Goal: Information Seeking & Learning: Learn about a topic

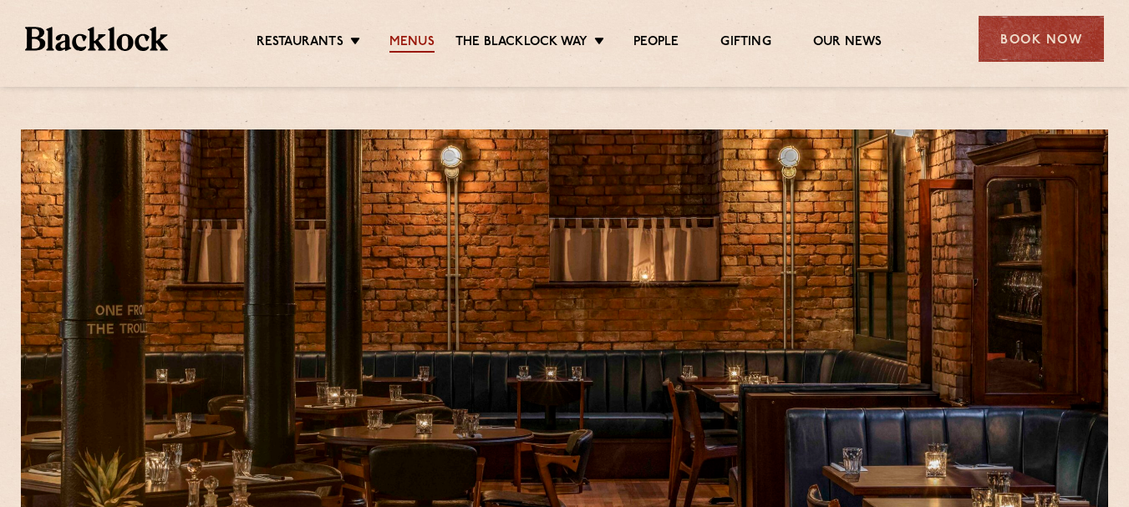
click at [393, 38] on link "Menus" at bounding box center [411, 43] width 45 height 18
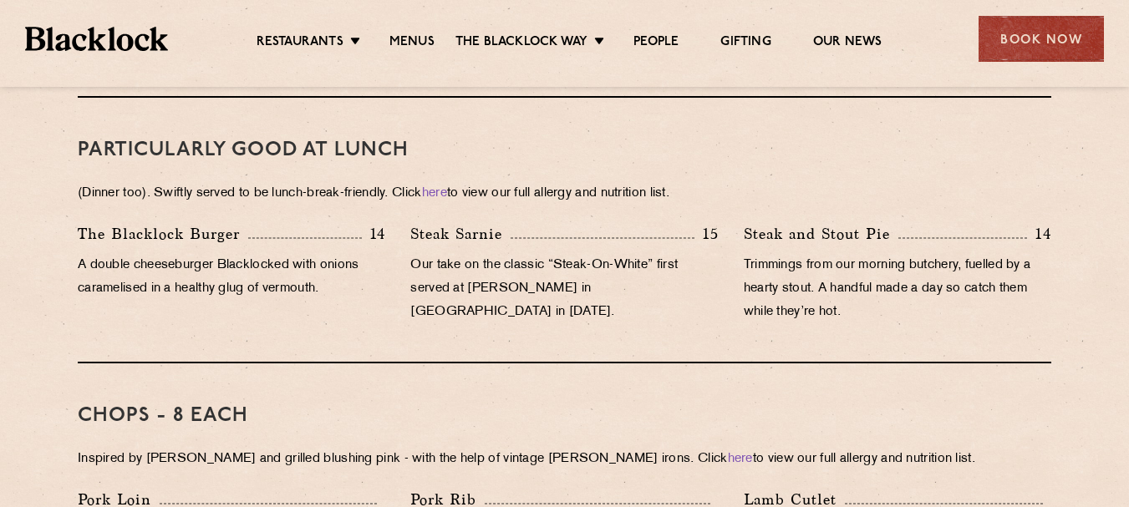
scroll to position [1061, 0]
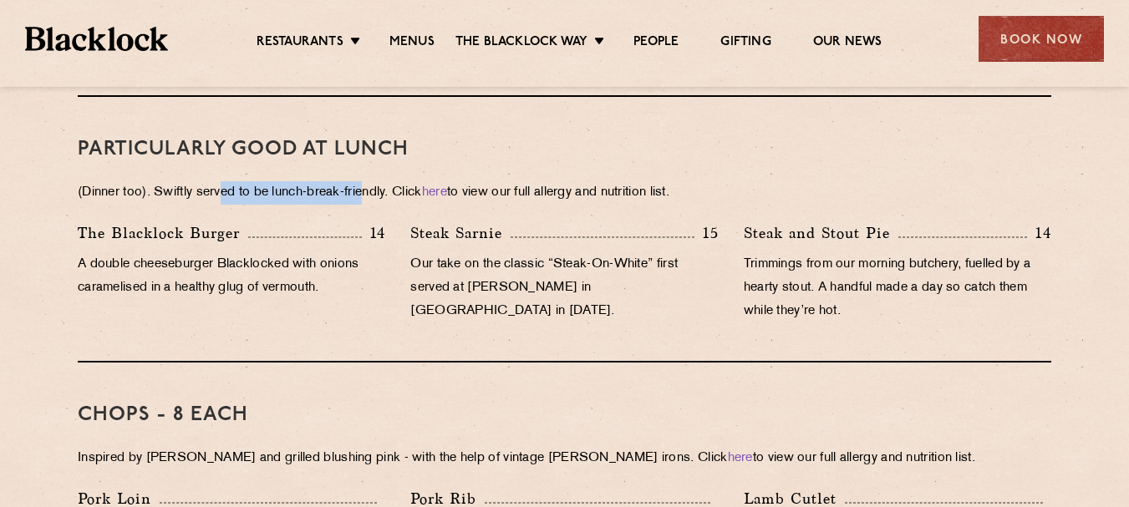
drag, startPoint x: 225, startPoint y: 174, endPoint x: 379, endPoint y: 182, distance: 154.0
click at [379, 182] on div "PARTICULARLY GOOD AT LUNCH (Dinner too). Swiftly served to be lunch-break-frien…" at bounding box center [565, 230] width 974 height 266
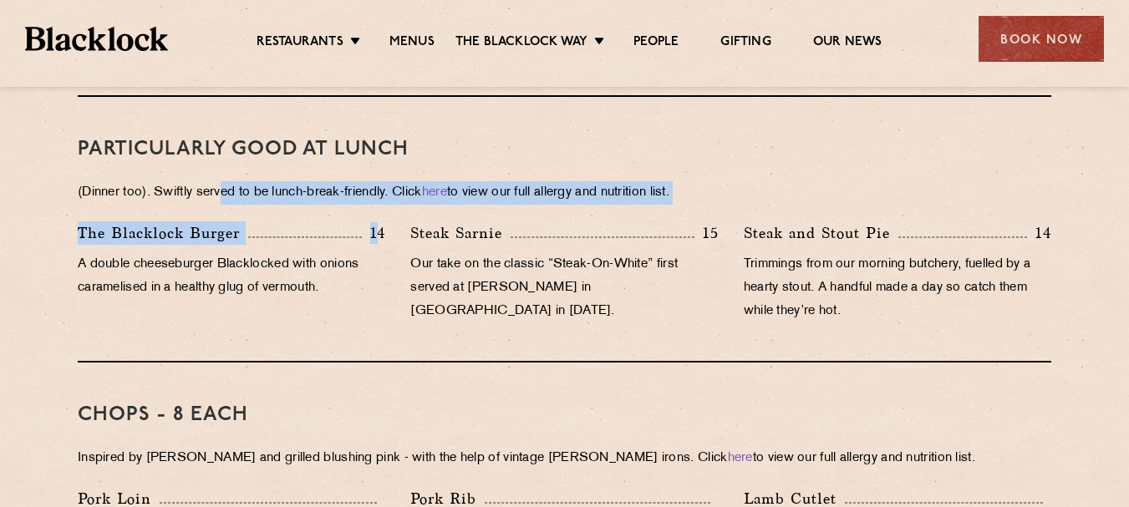
click at [379, 182] on div "PARTICULARLY GOOD AT LUNCH (Dinner too). Swiftly served to be lunch-break-frien…" at bounding box center [565, 230] width 974 height 266
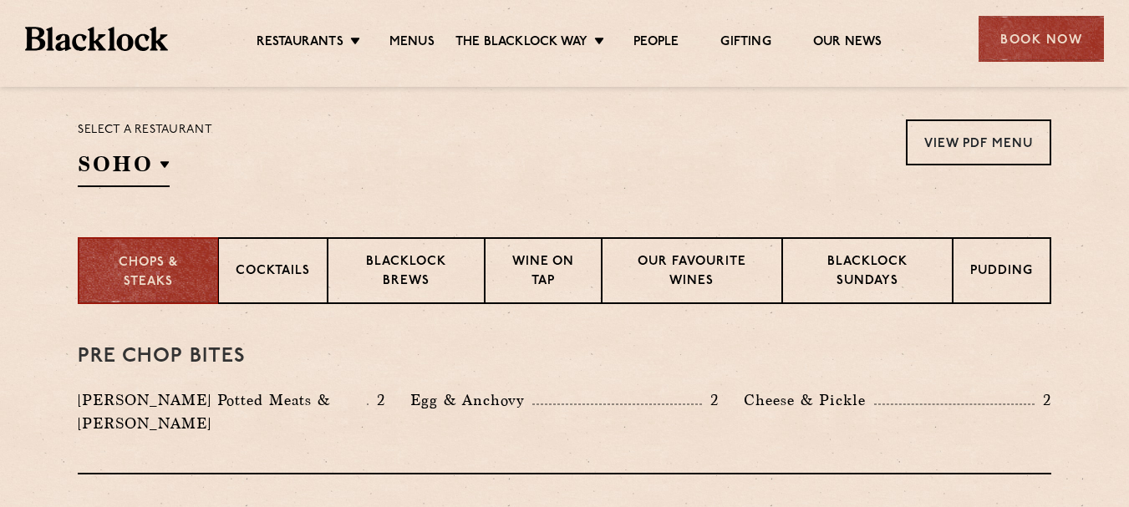
scroll to position [536, 0]
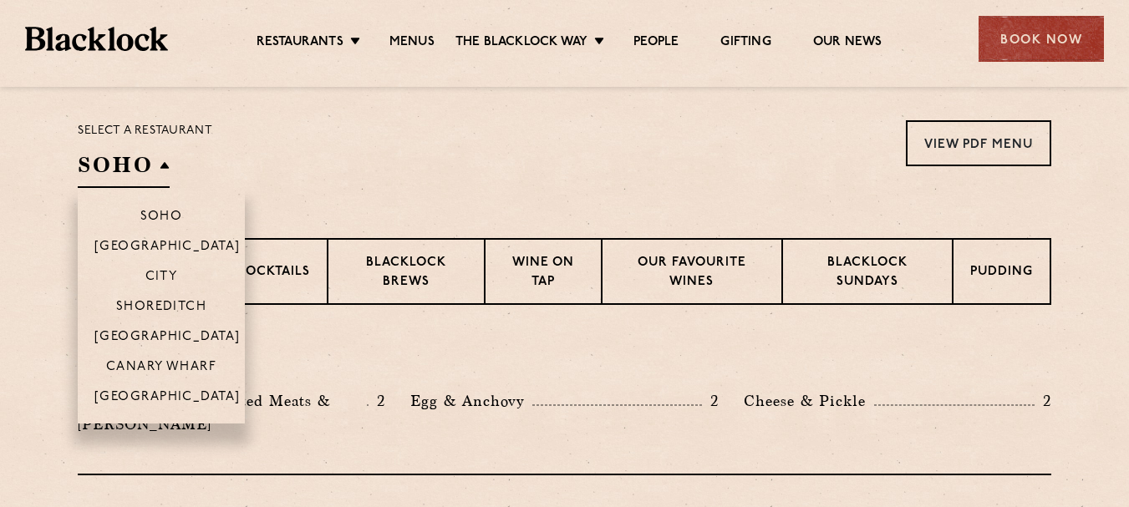
click at [138, 181] on h2 "SOHO" at bounding box center [124, 169] width 92 height 38
click at [179, 398] on p "[GEOGRAPHIC_DATA]" at bounding box center [167, 398] width 146 height 17
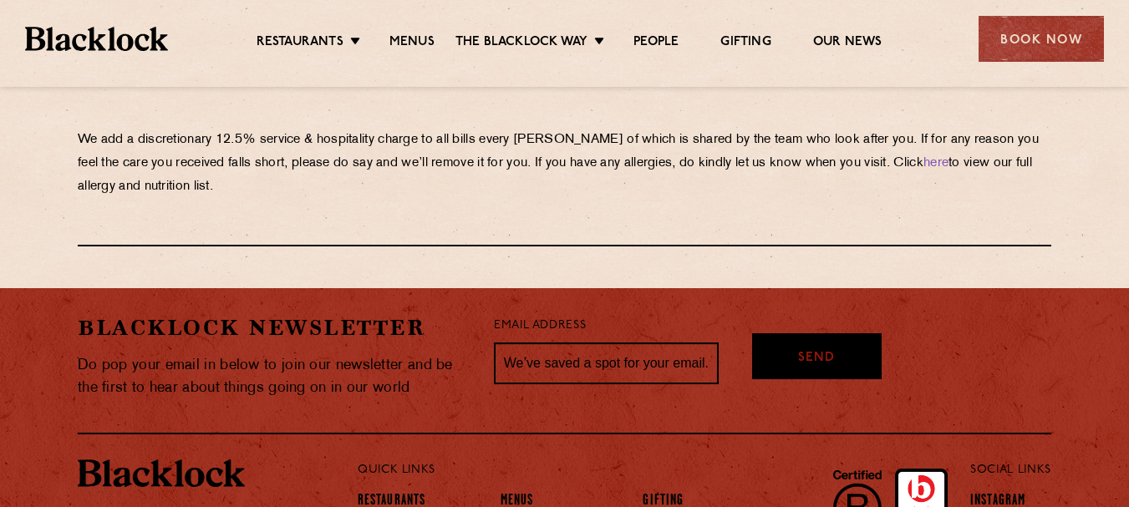
scroll to position [3034, 0]
